Goal: Find contact information: Obtain details needed to contact an individual or organization

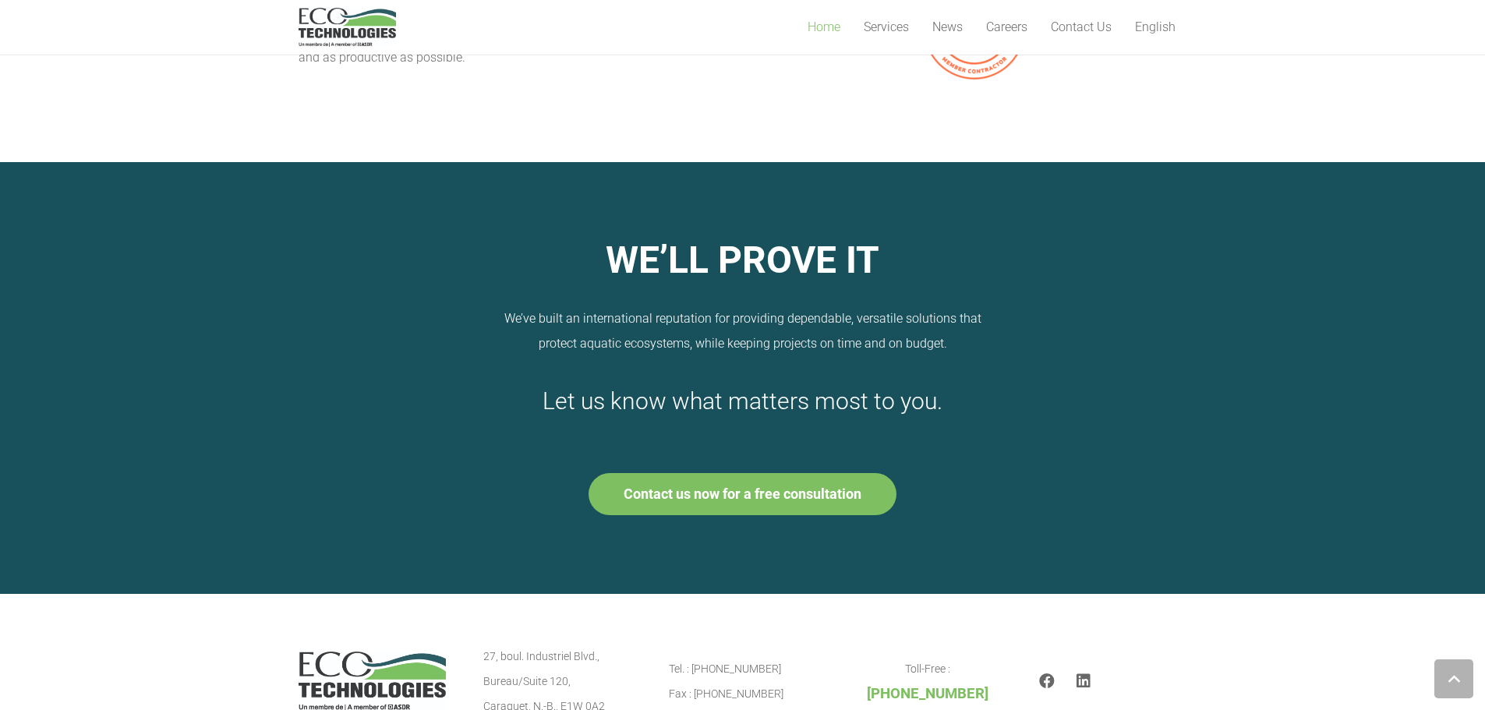
scroll to position [1974, 0]
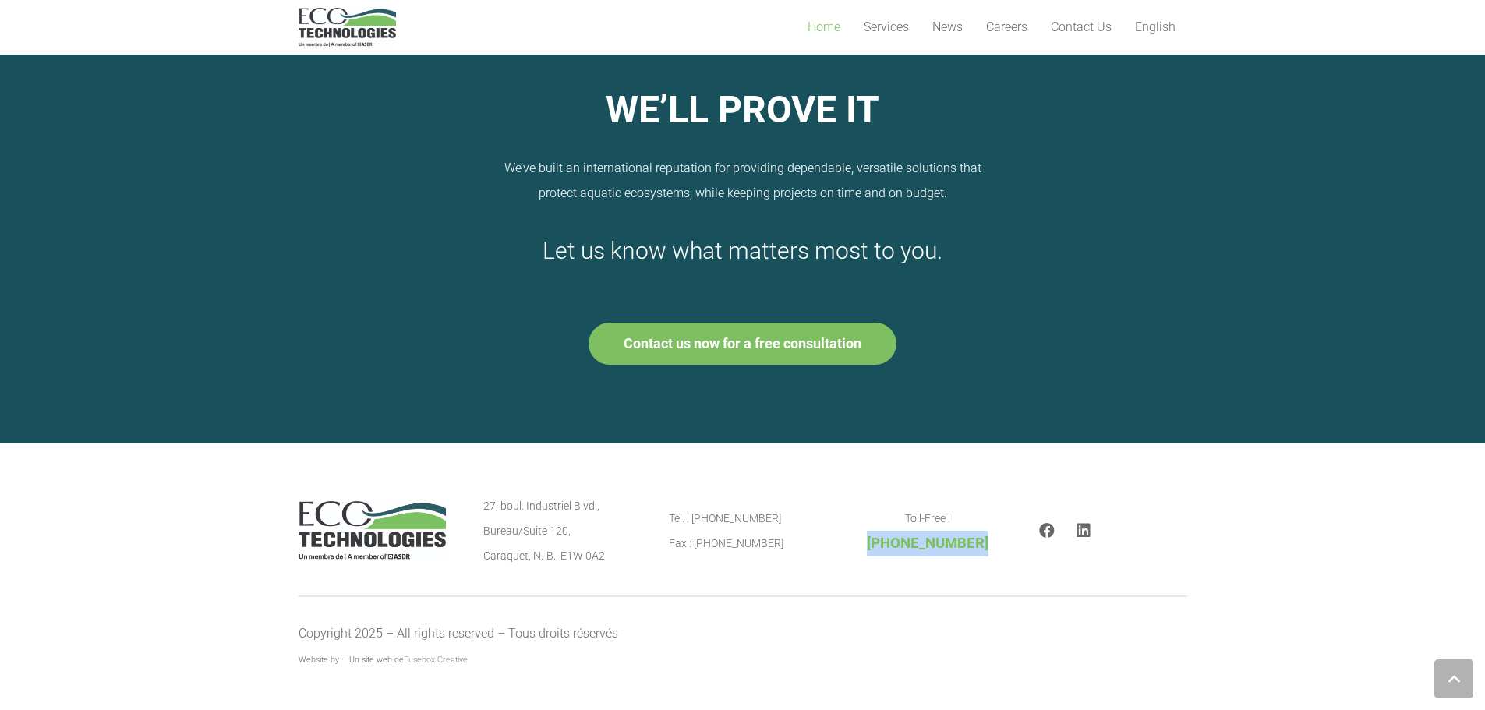
copy span "[PHONE_NUMBER]"
drag, startPoint x: 947, startPoint y: 545, endPoint x: 870, endPoint y: 547, distance: 77.2
click at [870, 547] on p "Toll-Free : [PHONE_NUMBER]" at bounding box center [927, 531] width 148 height 51
drag, startPoint x: 742, startPoint y: 503, endPoint x: 686, endPoint y: 502, distance: 56.1
click at [686, 502] on div "Tel. : [PHONE_NUMBER] Fax : [PHONE_NUMBER]" at bounding box center [743, 530] width 148 height 75
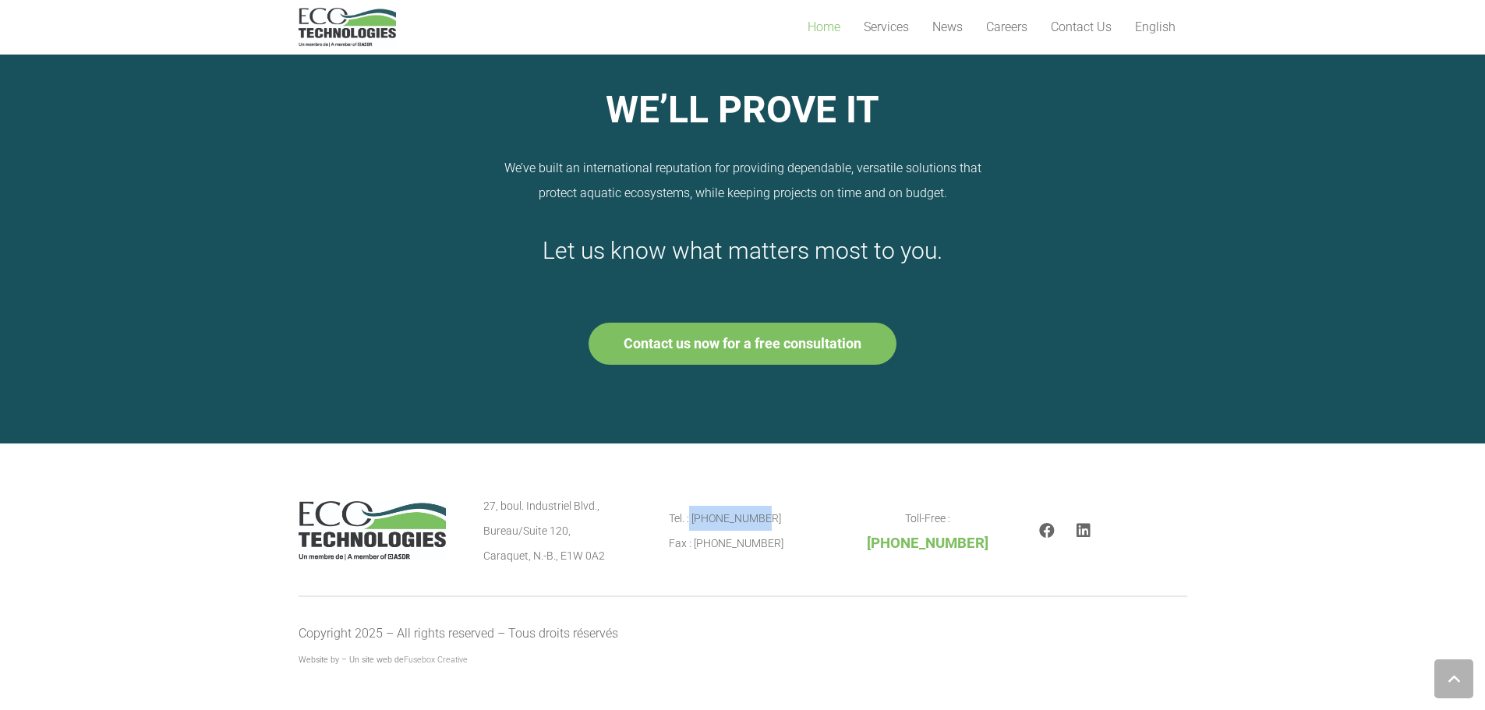
copy p "[PHONE_NUMBER]"
drag, startPoint x: 773, startPoint y: 514, endPoint x: 690, endPoint y: 514, distance: 83.4
click at [690, 514] on p "Tel. : [PHONE_NUMBER] Fax : [PHONE_NUMBER]" at bounding box center [743, 531] width 148 height 50
click at [1098, 30] on span "Contact Us" at bounding box center [1080, 26] width 61 height 15
